Goal: Browse casually: Explore the website without a specific task or goal

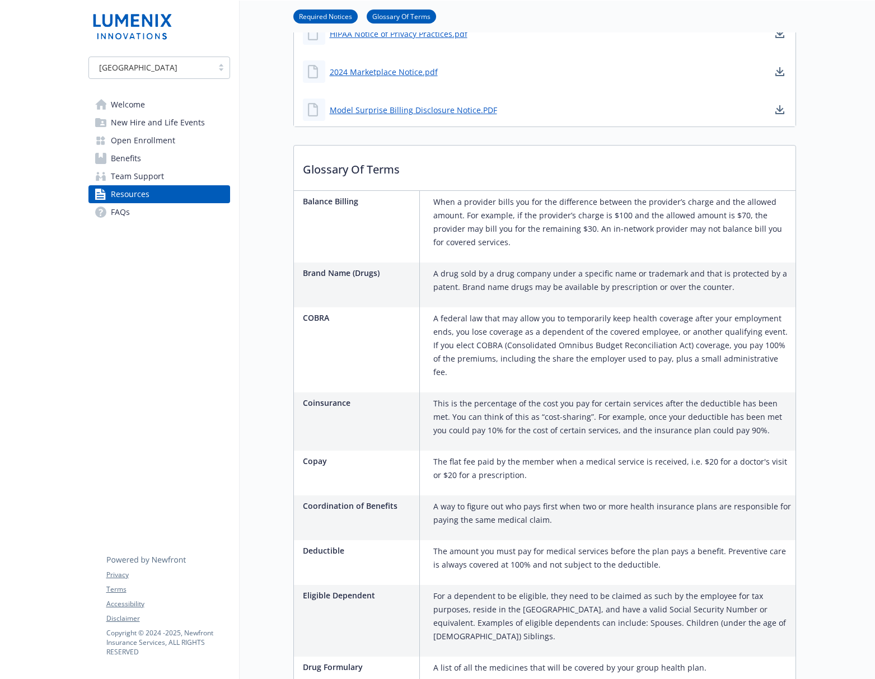
scroll to position [638, 0]
